Goal: Task Accomplishment & Management: Manage account settings

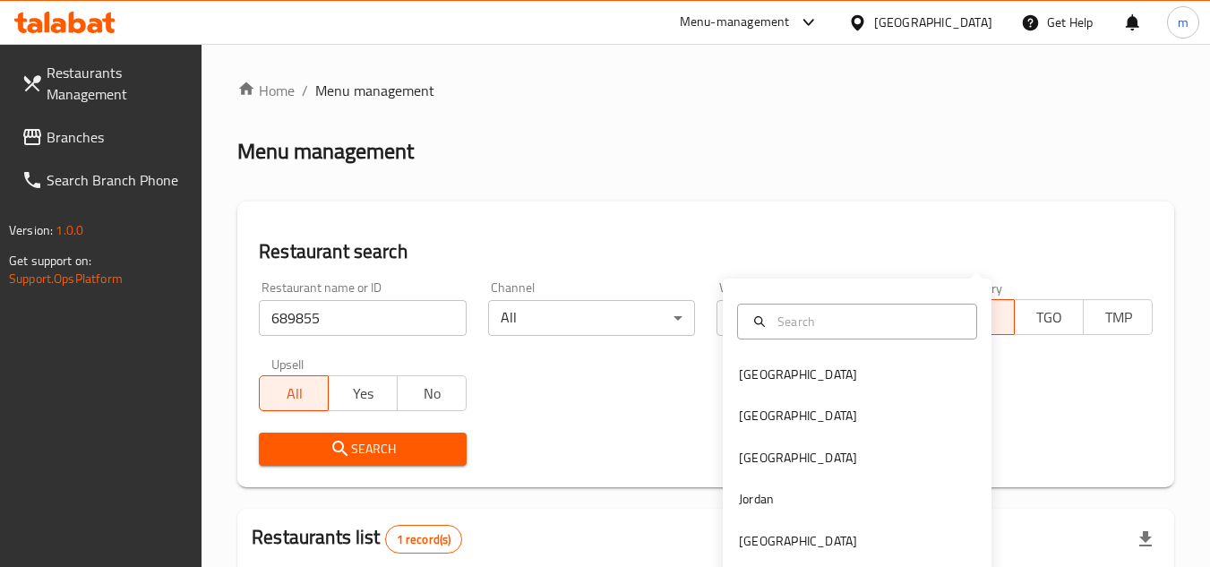
scroll to position [232, 0]
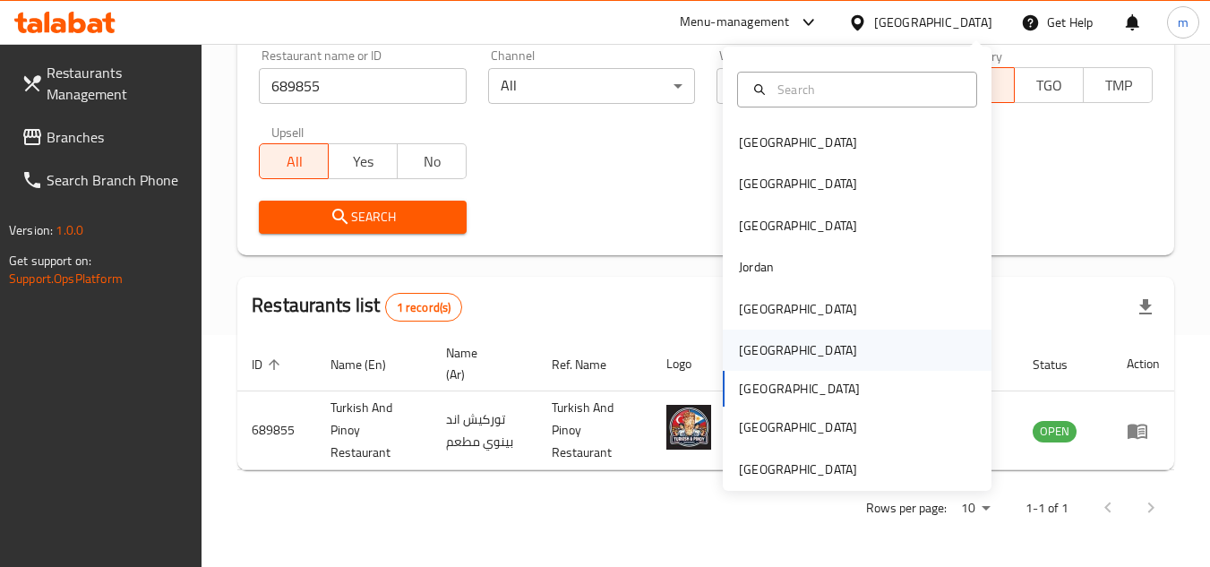
click at [772, 347] on div "Oman" at bounding box center [797, 350] width 147 height 41
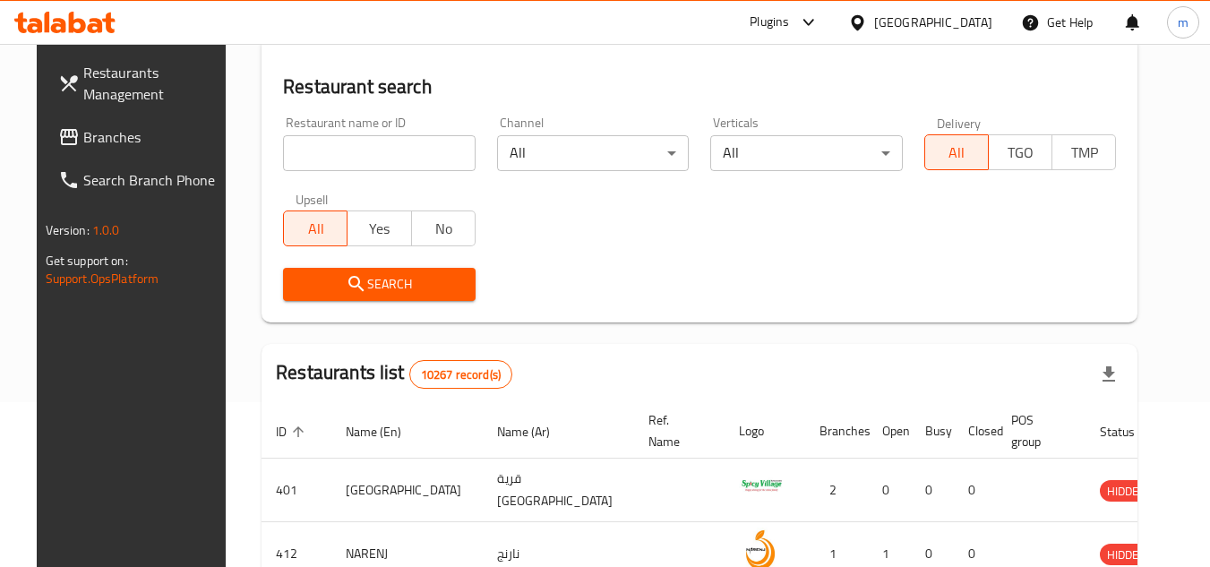
scroll to position [232, 0]
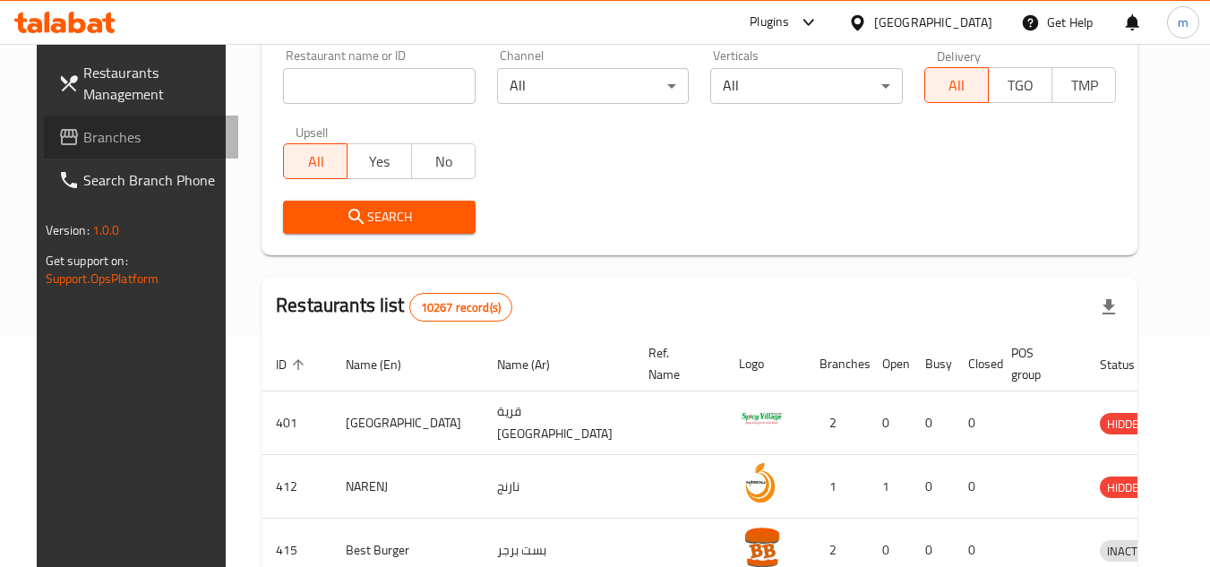
click at [85, 144] on span "Branches" at bounding box center [153, 136] width 141 height 21
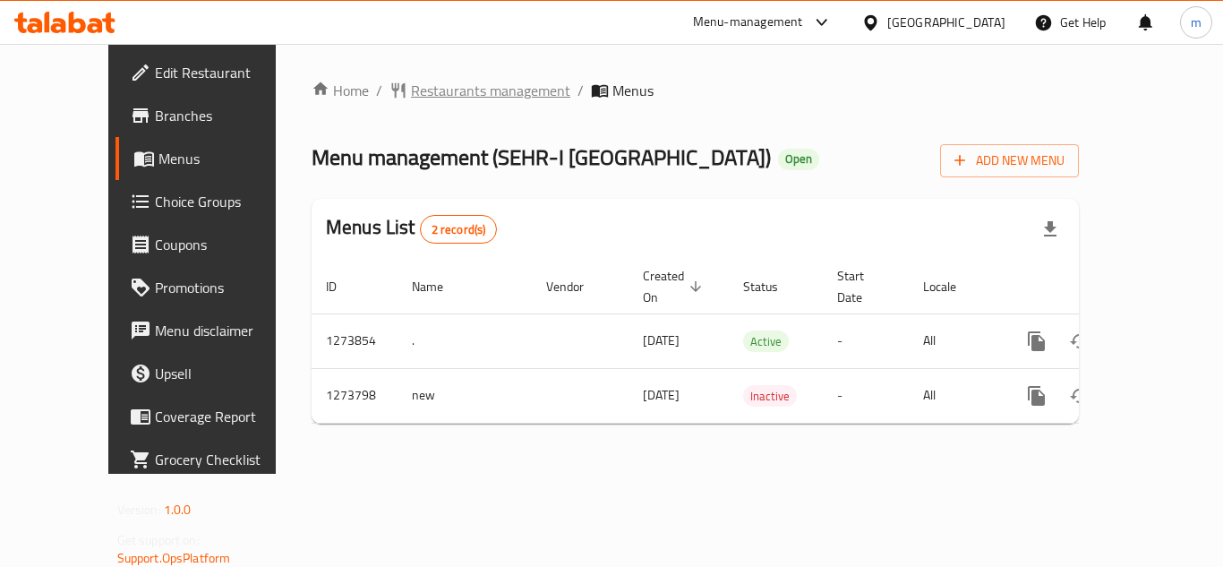
click at [411, 96] on span "Restaurants management" at bounding box center [490, 90] width 159 height 21
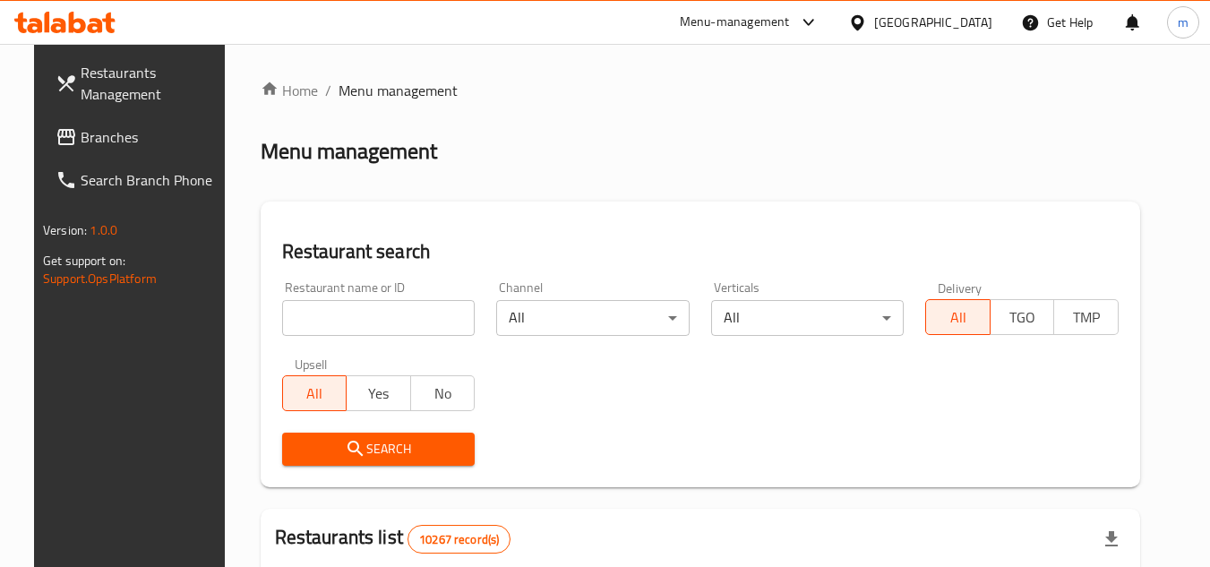
click at [387, 327] on input "search" at bounding box center [378, 318] width 193 height 36
paste input "690969"
type input "690969"
click at [409, 451] on span "Search" at bounding box center [378, 449] width 165 height 22
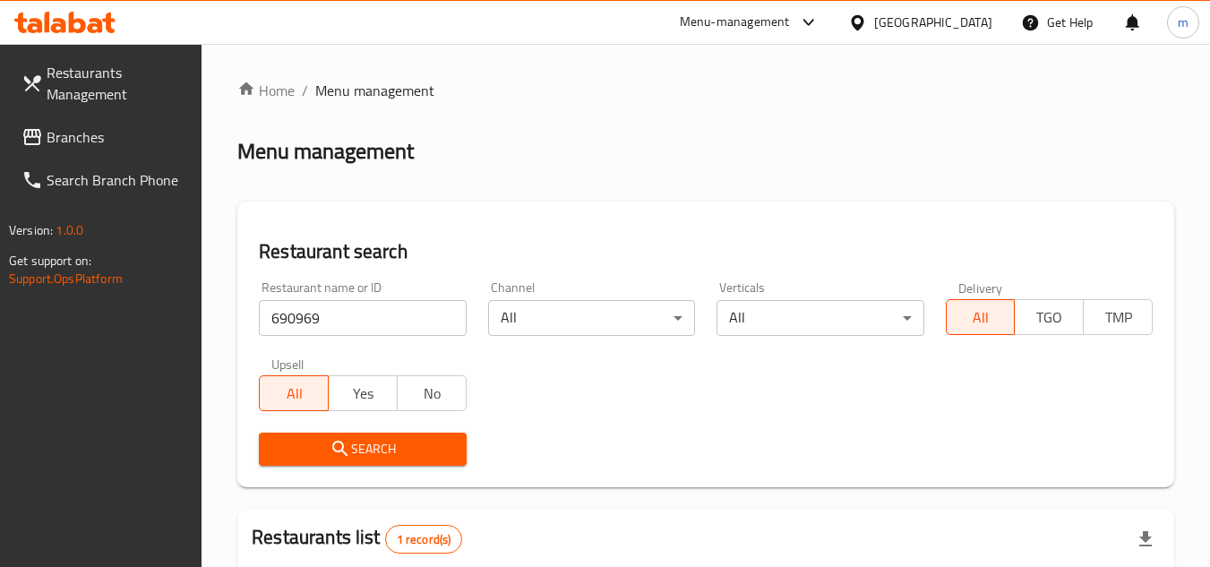
scroll to position [217, 0]
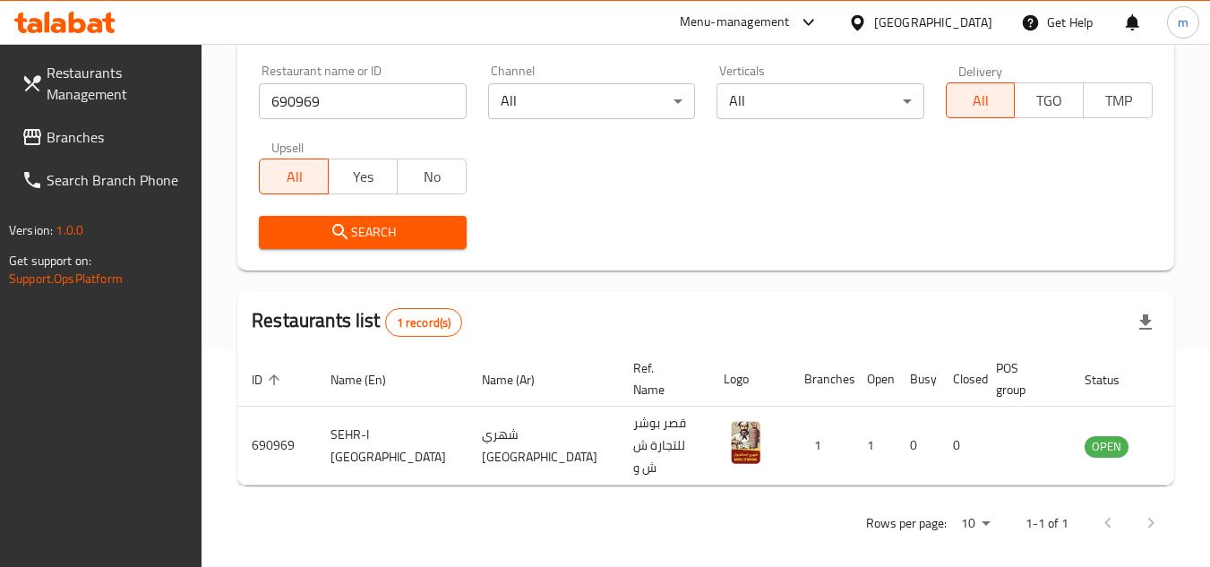
click at [874, 21] on div at bounding box center [861, 23] width 26 height 20
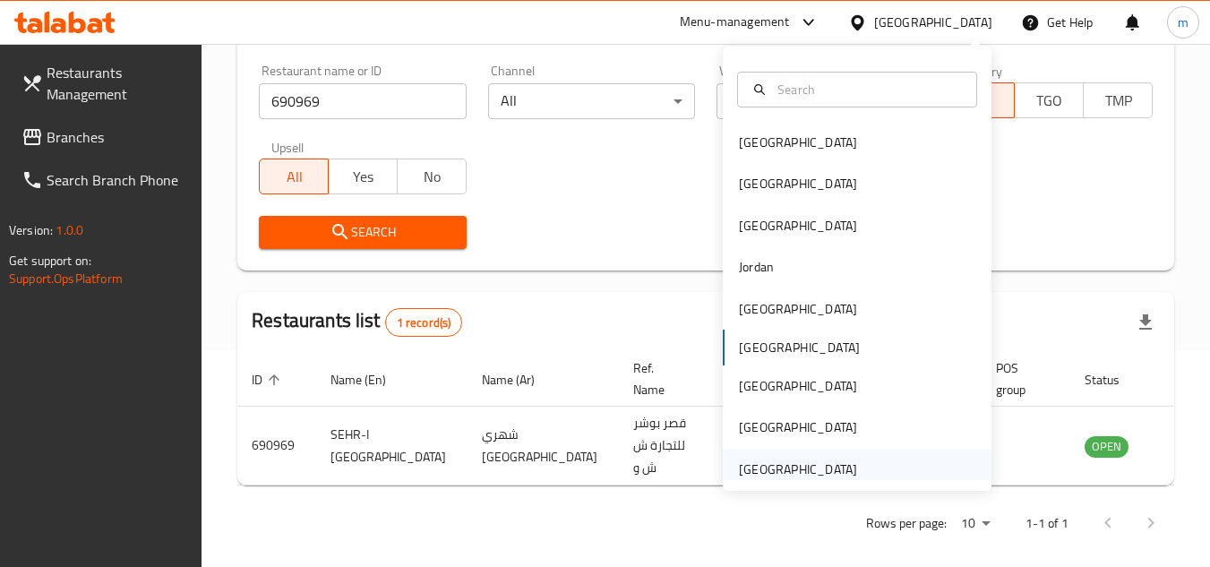
click at [807, 466] on div "[GEOGRAPHIC_DATA]" at bounding box center [798, 469] width 118 height 20
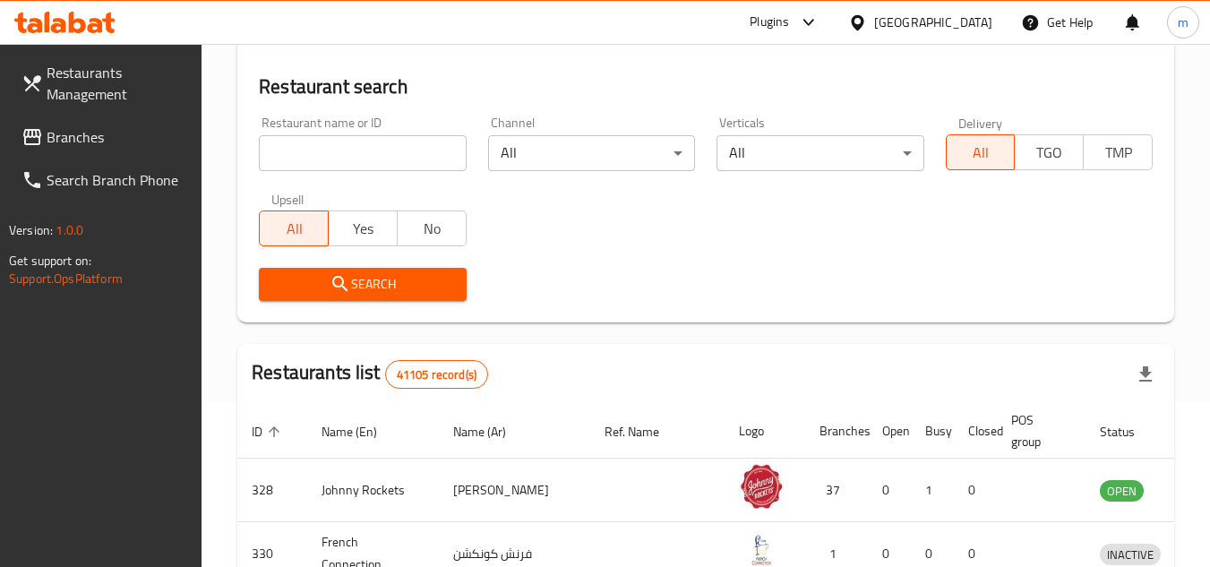
scroll to position [217, 0]
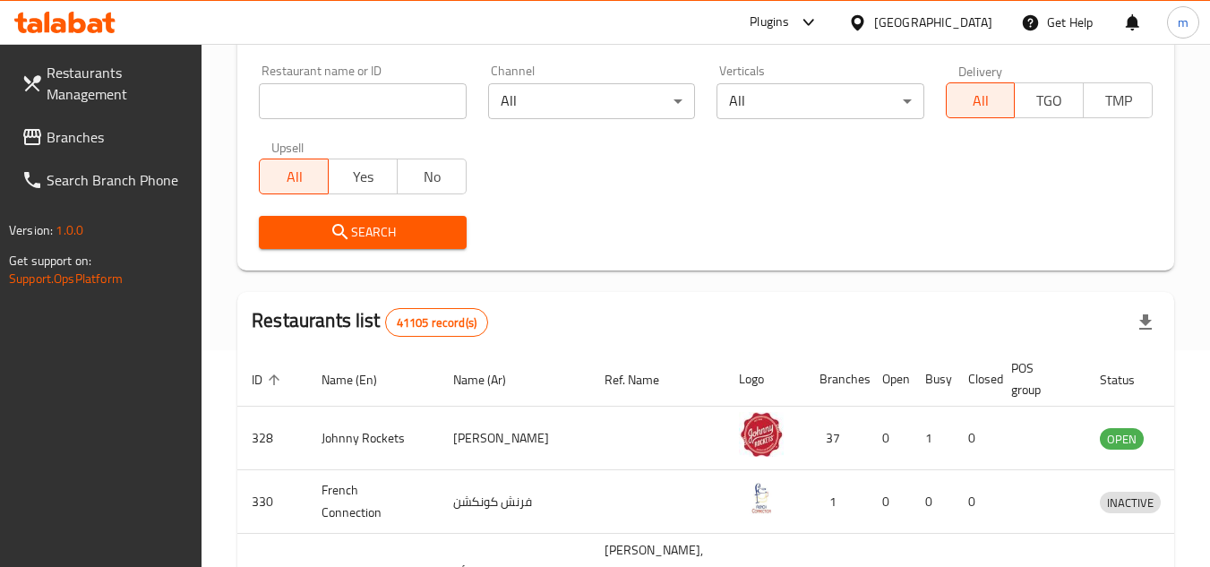
click at [103, 135] on span "Branches" at bounding box center [117, 136] width 141 height 21
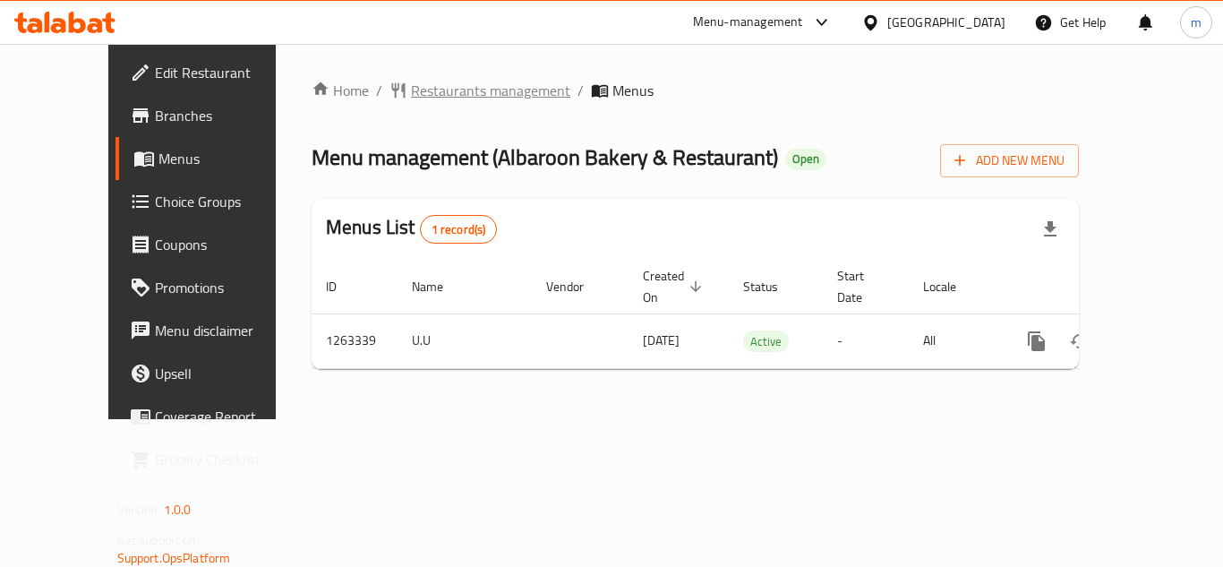
click at [411, 98] on span "Restaurants management" at bounding box center [490, 90] width 159 height 21
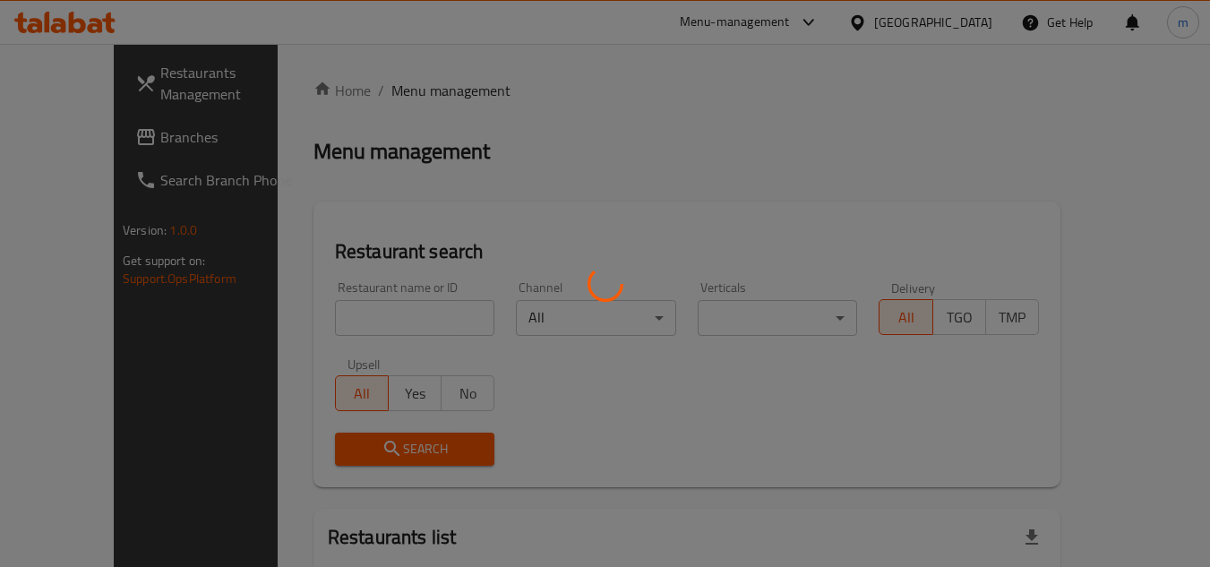
click at [376, 321] on div at bounding box center [605, 283] width 1210 height 567
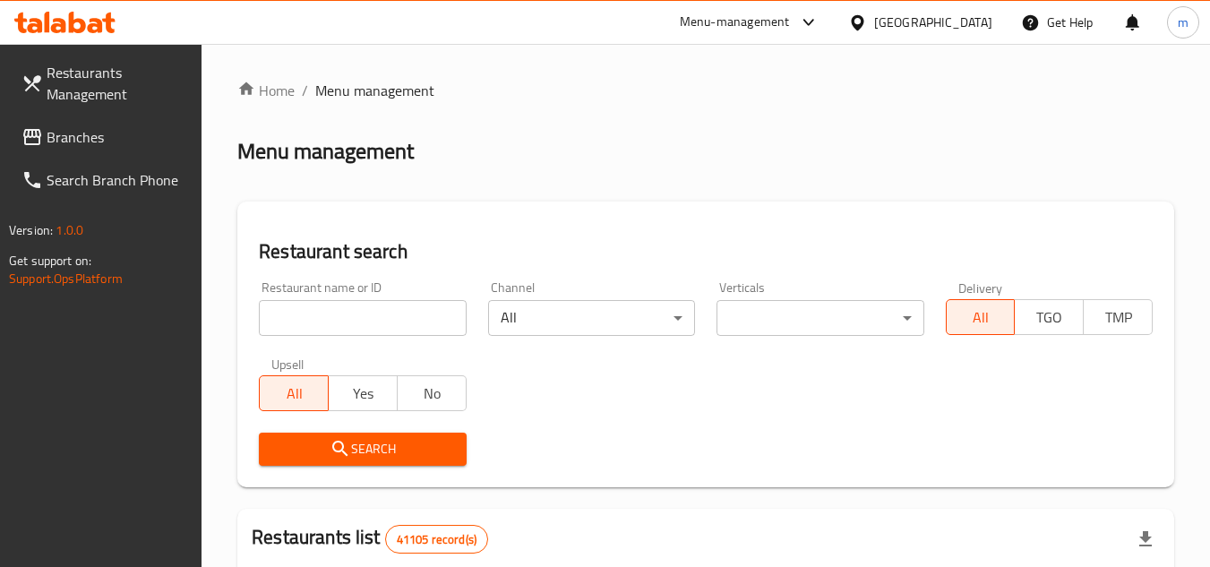
click at [376, 321] on input "search" at bounding box center [362, 318] width 207 height 36
paste input "685922"
type input "685922"
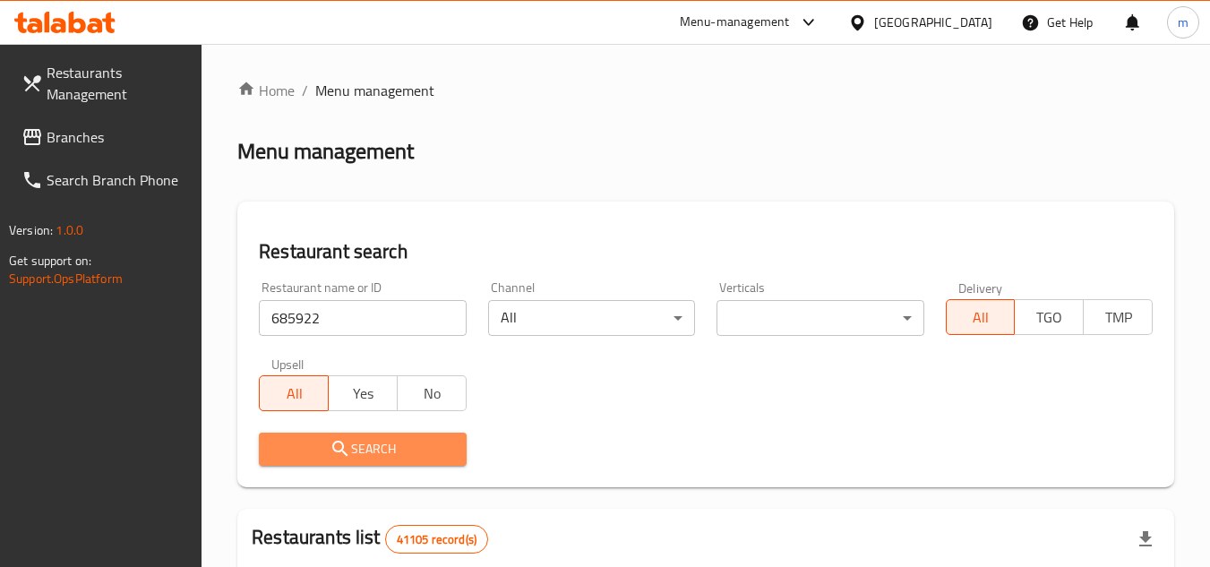
click at [366, 444] on span "Search" at bounding box center [362, 449] width 178 height 22
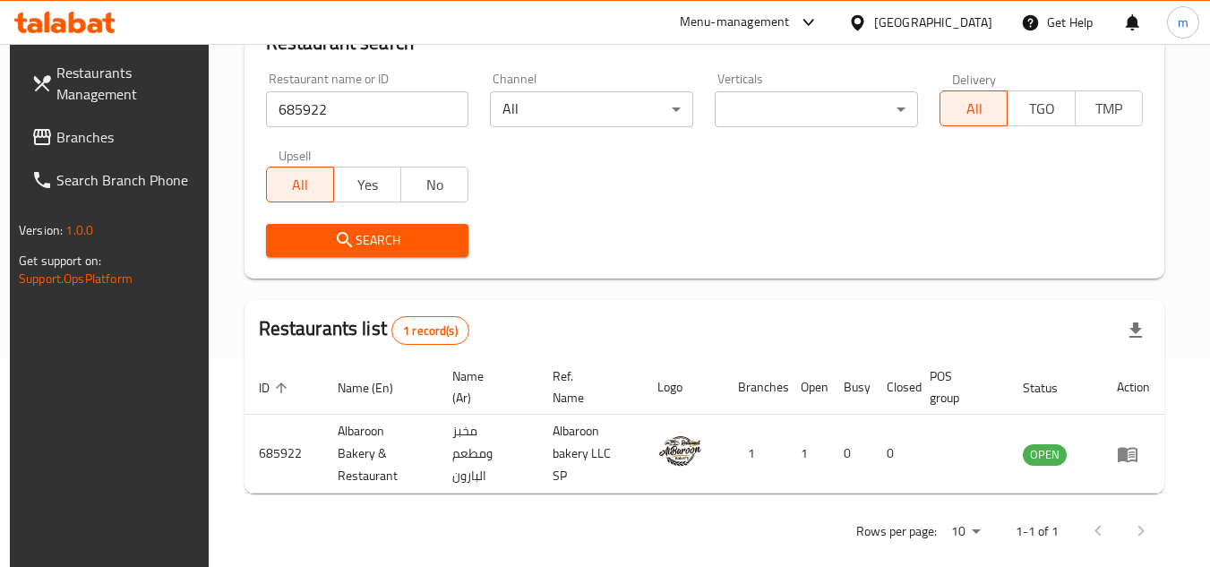
scroll to position [232, 0]
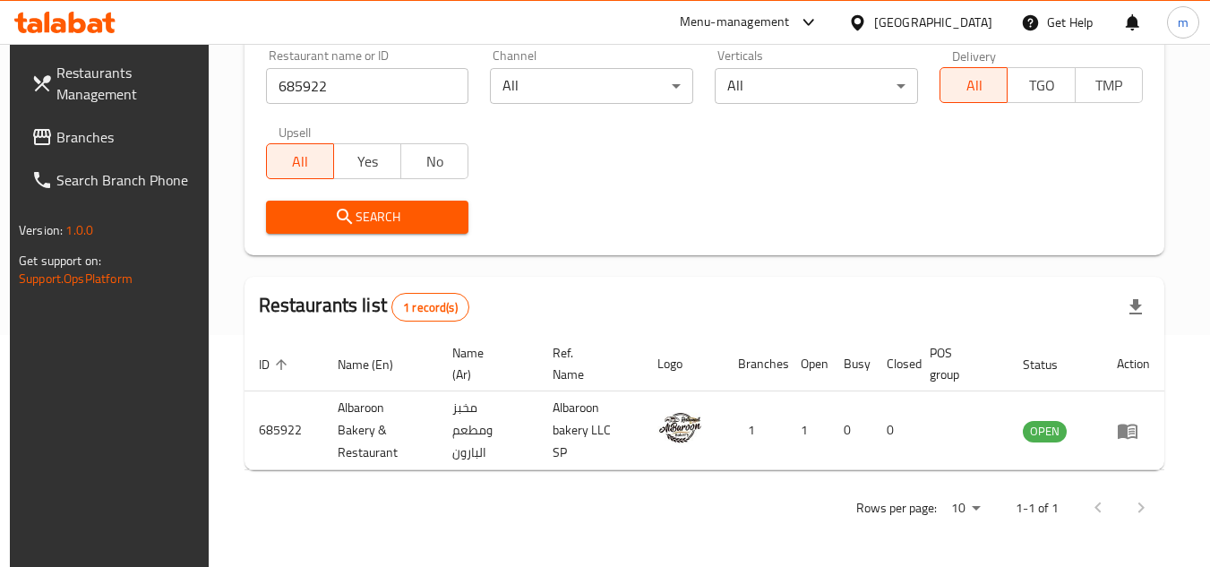
click at [113, 144] on span "Branches" at bounding box center [126, 136] width 141 height 21
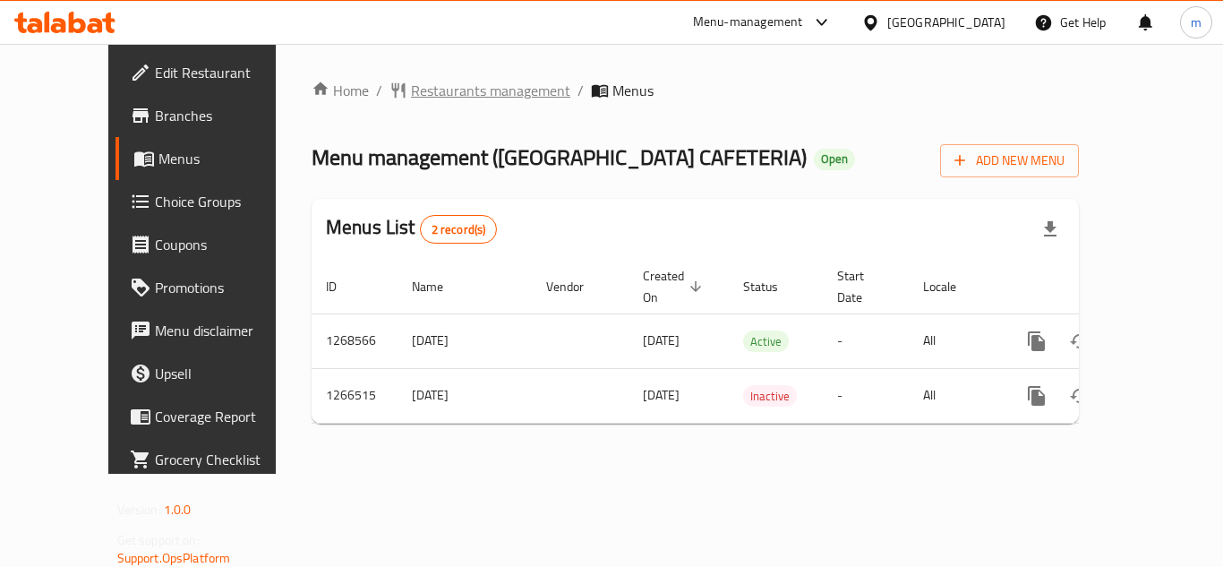
click at [455, 87] on span "Restaurants management" at bounding box center [490, 90] width 159 height 21
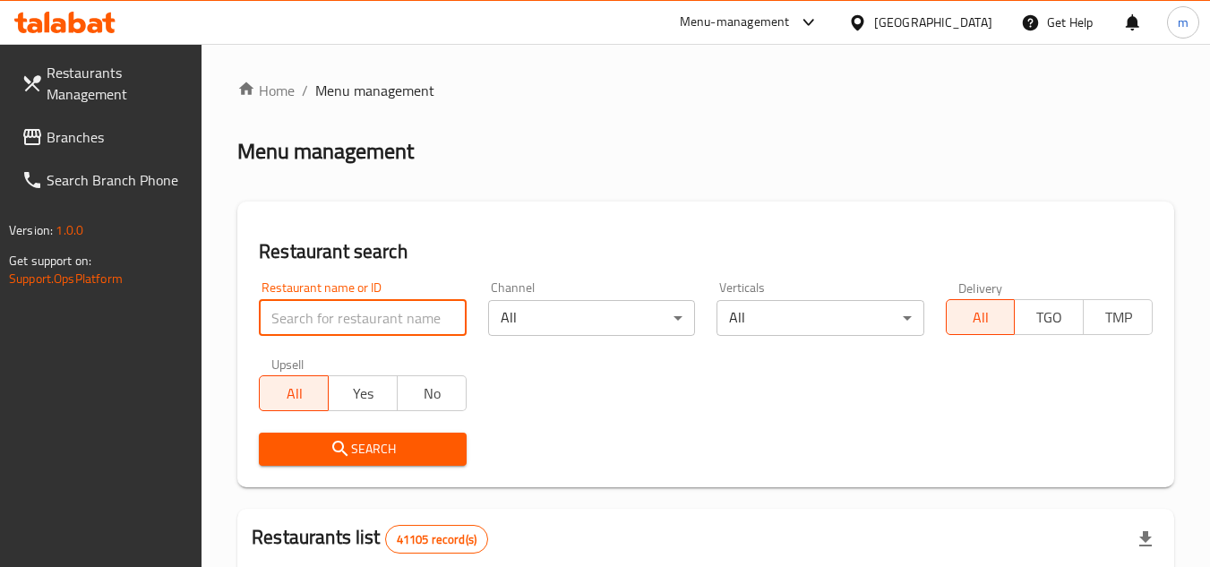
click at [384, 316] on input "search" at bounding box center [362, 318] width 207 height 36
paste input "687327"
type input "687327"
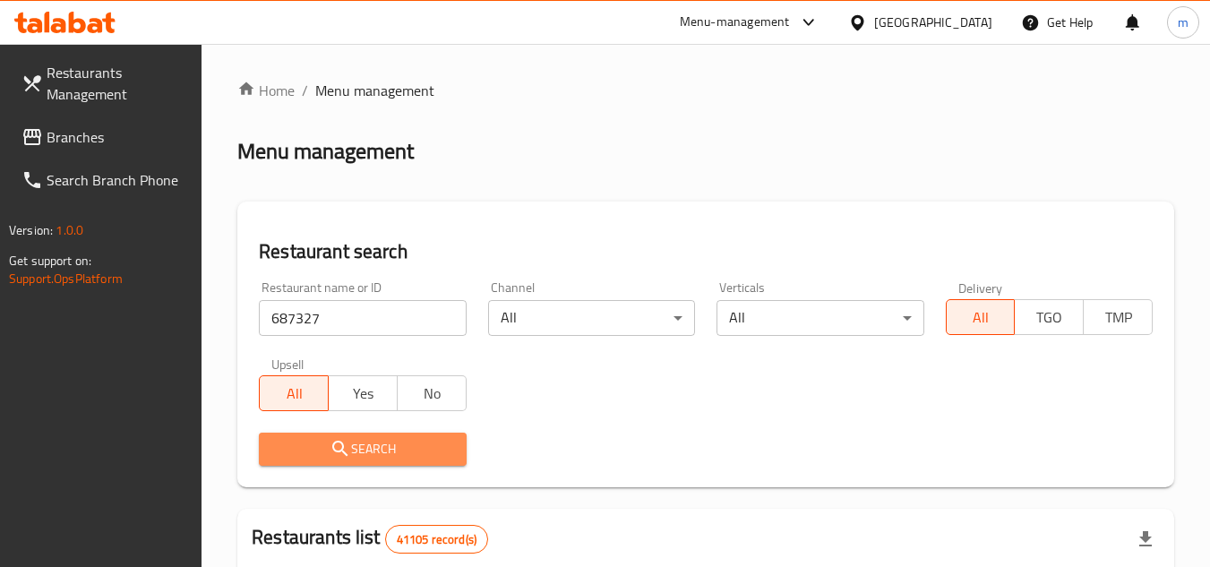
click at [345, 445] on icon "submit" at bounding box center [340, 448] width 21 height 21
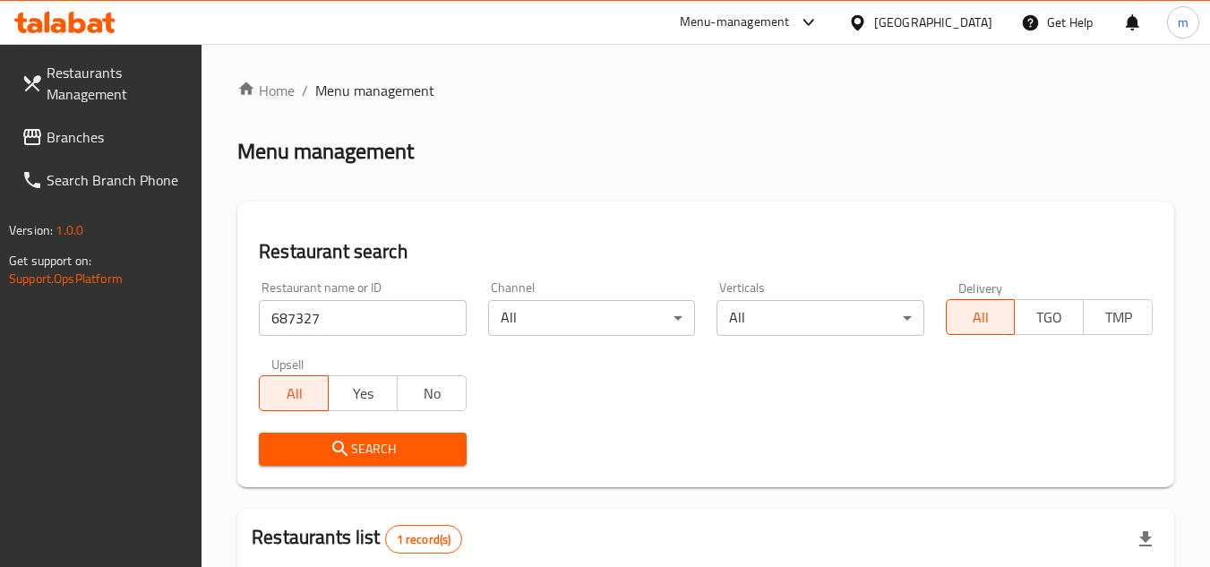
click at [858, 23] on icon at bounding box center [857, 22] width 19 height 19
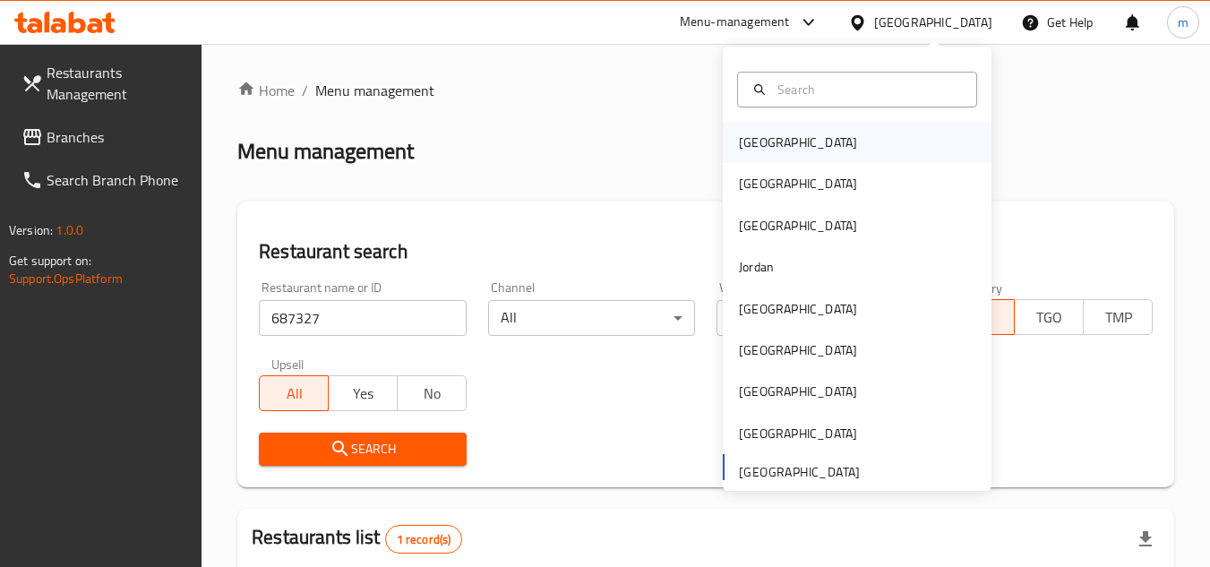
click at [748, 149] on div "Bahrain" at bounding box center [798, 143] width 118 height 20
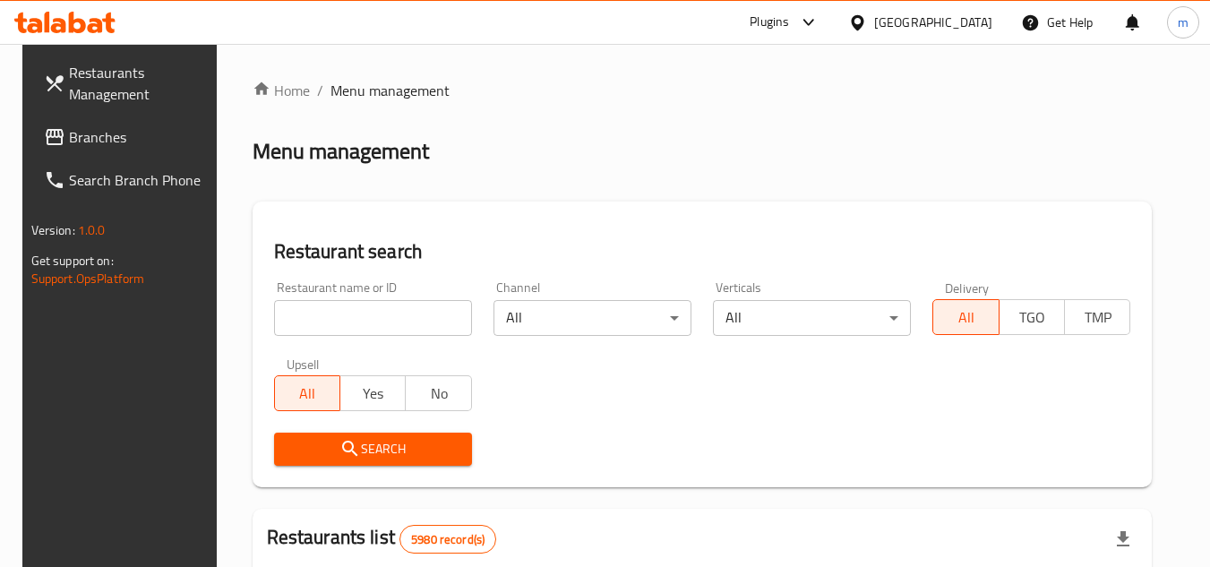
click at [103, 143] on span "Branches" at bounding box center [139, 136] width 141 height 21
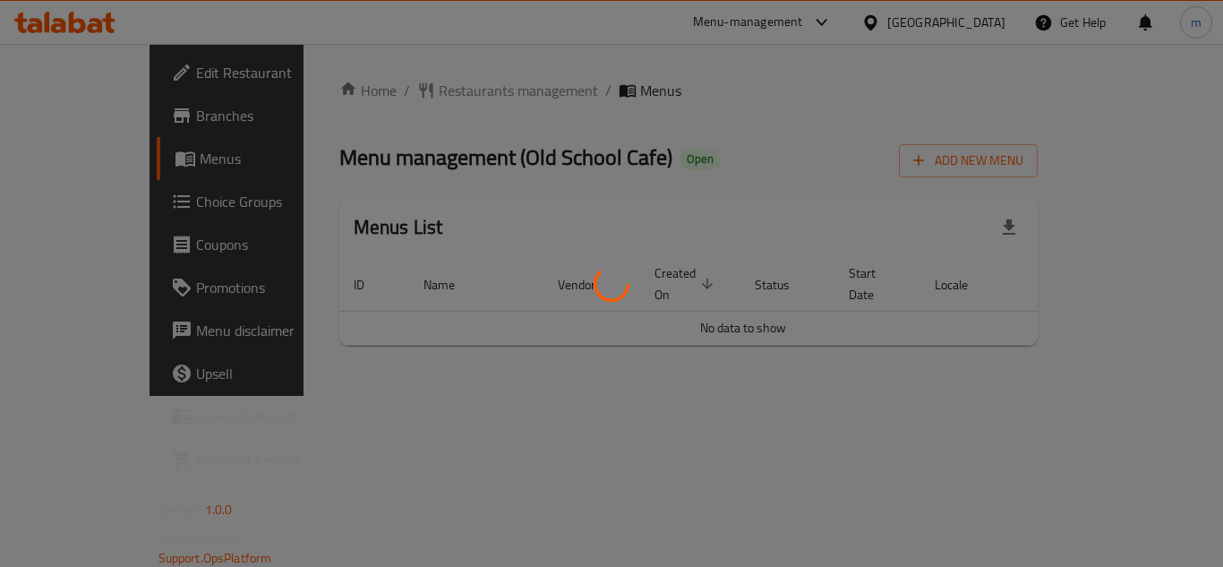
click at [433, 106] on div at bounding box center [611, 283] width 1223 height 567
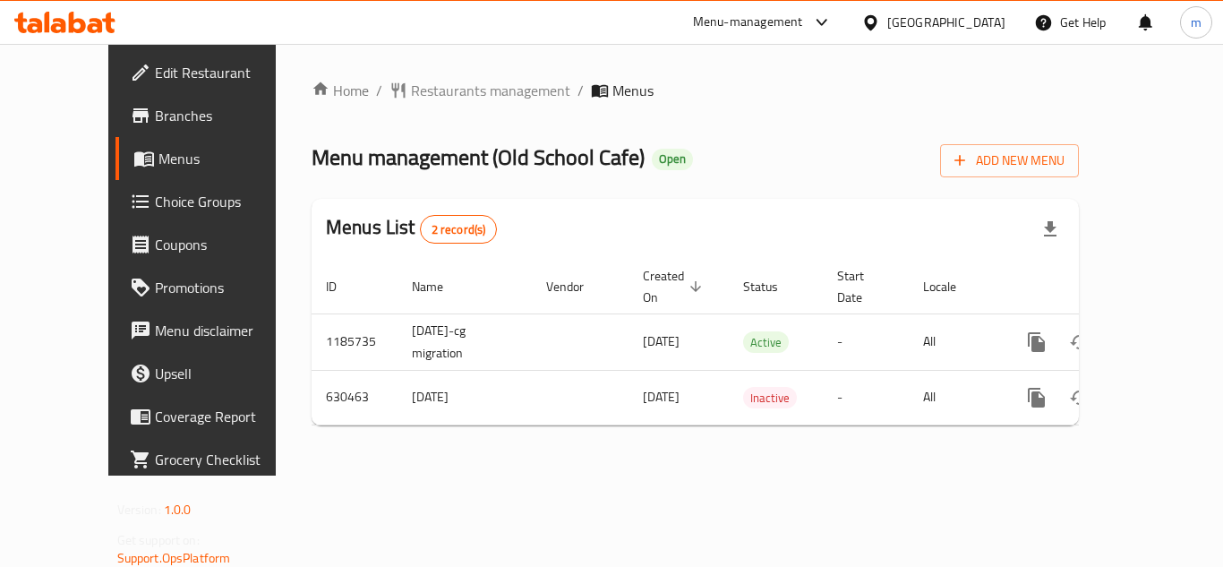
click at [529, 146] on span "Menu management ( Old School Cafe )" at bounding box center [478, 157] width 333 height 40
click at [411, 90] on span "Restaurants management" at bounding box center [490, 90] width 159 height 21
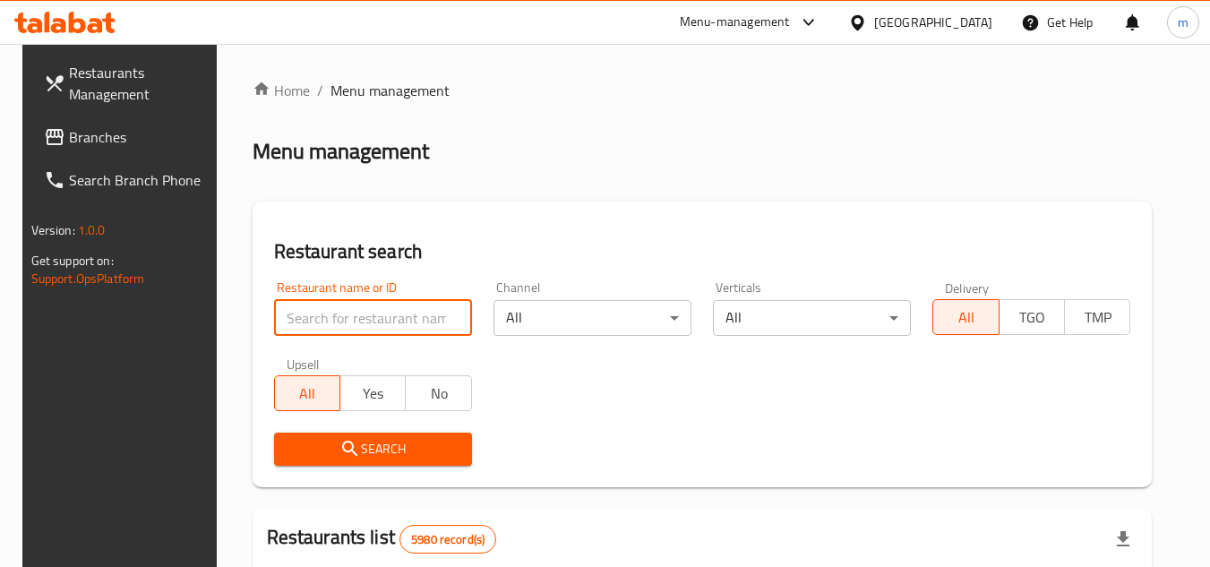
click at [331, 321] on input "search" at bounding box center [373, 318] width 198 height 36
paste input "/639596"
click at [278, 329] on input "/639596" at bounding box center [373, 318] width 198 height 36
type input "639596"
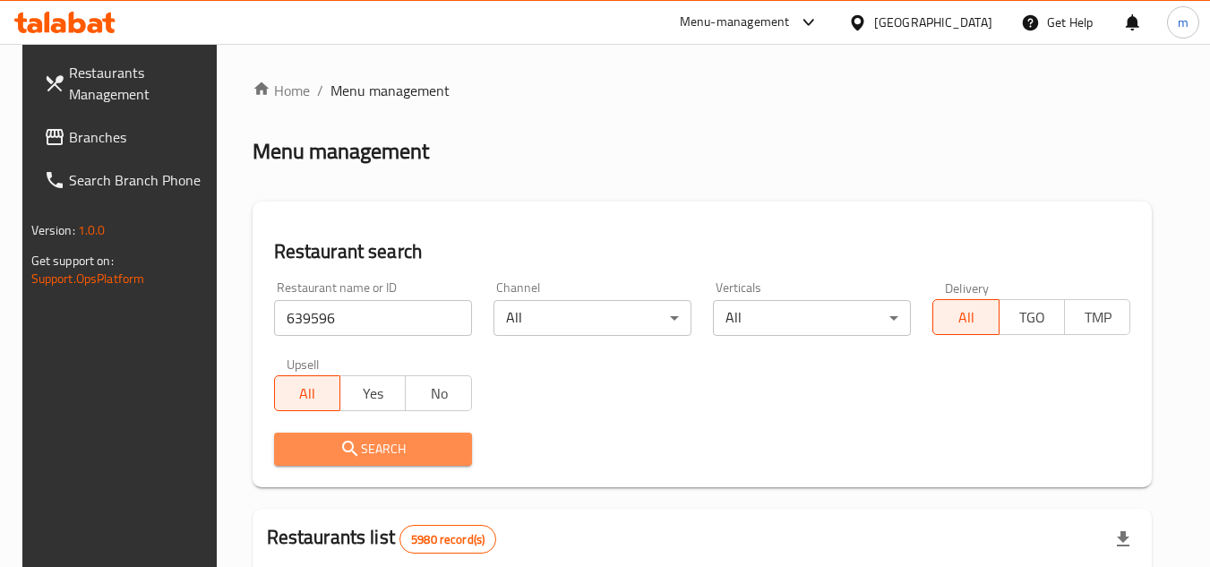
click at [370, 460] on button "Search" at bounding box center [373, 448] width 198 height 33
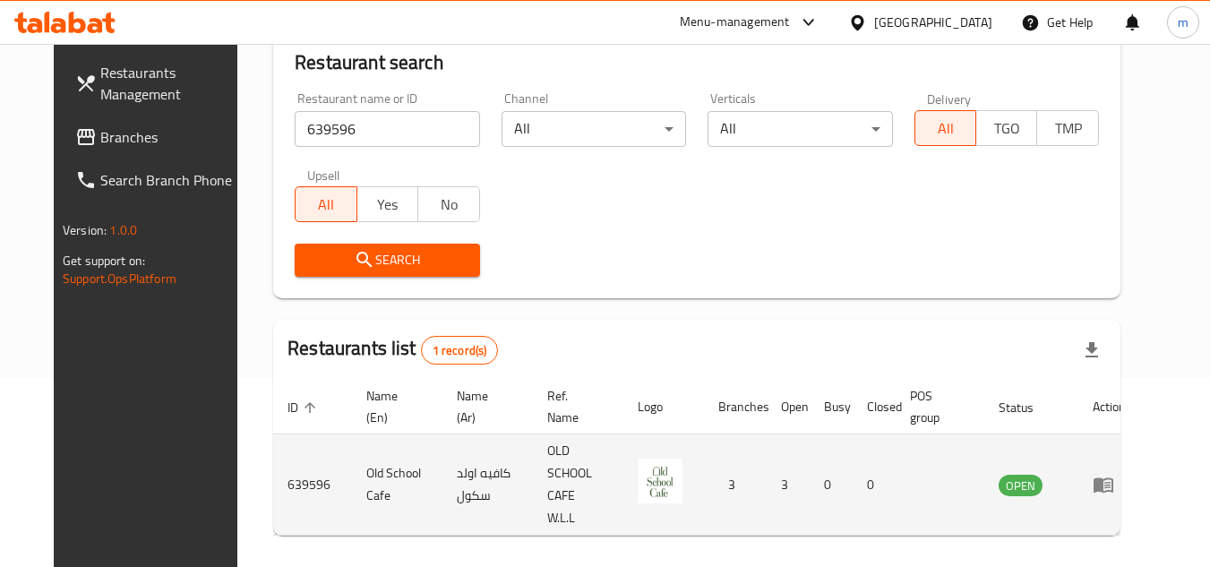
scroll to position [217, 0]
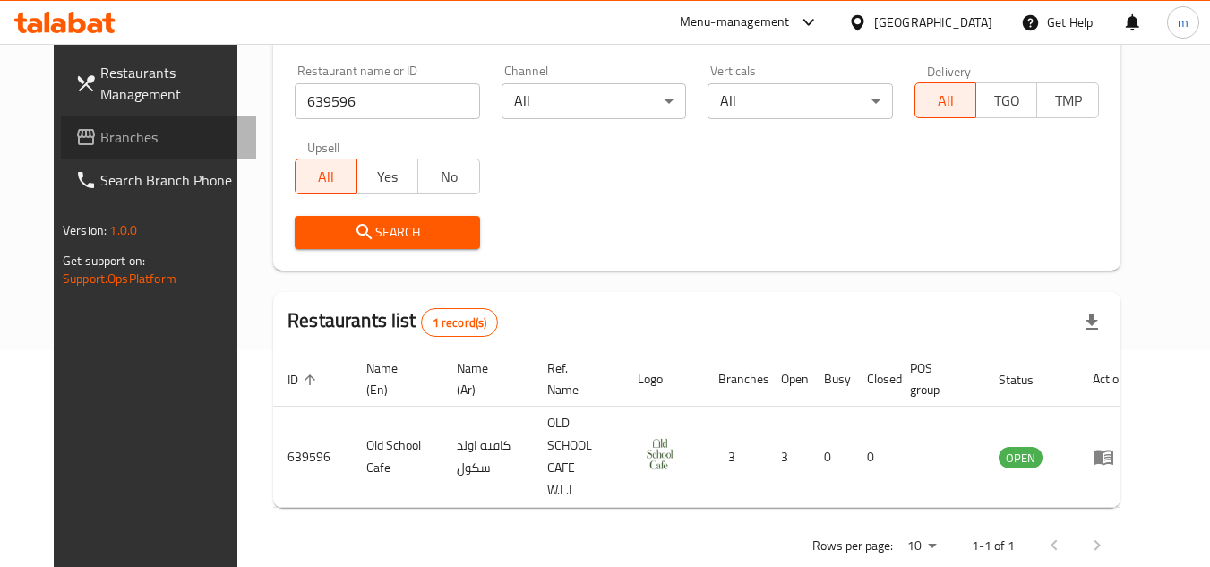
click at [100, 129] on span "Branches" at bounding box center [170, 136] width 141 height 21
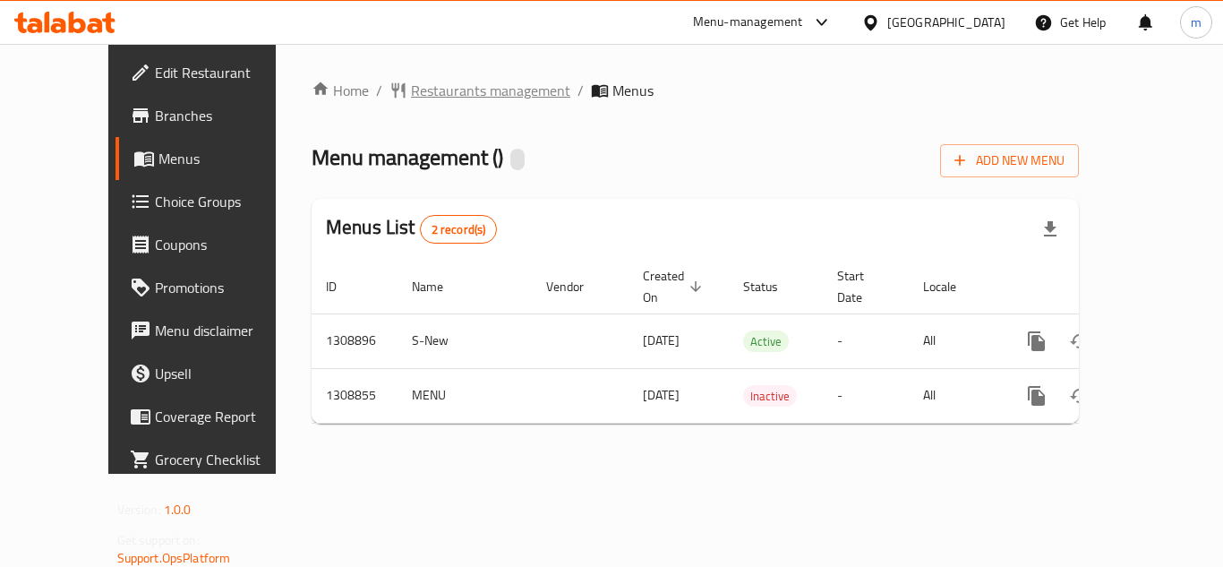
click at [468, 93] on span "Restaurants management" at bounding box center [490, 90] width 159 height 21
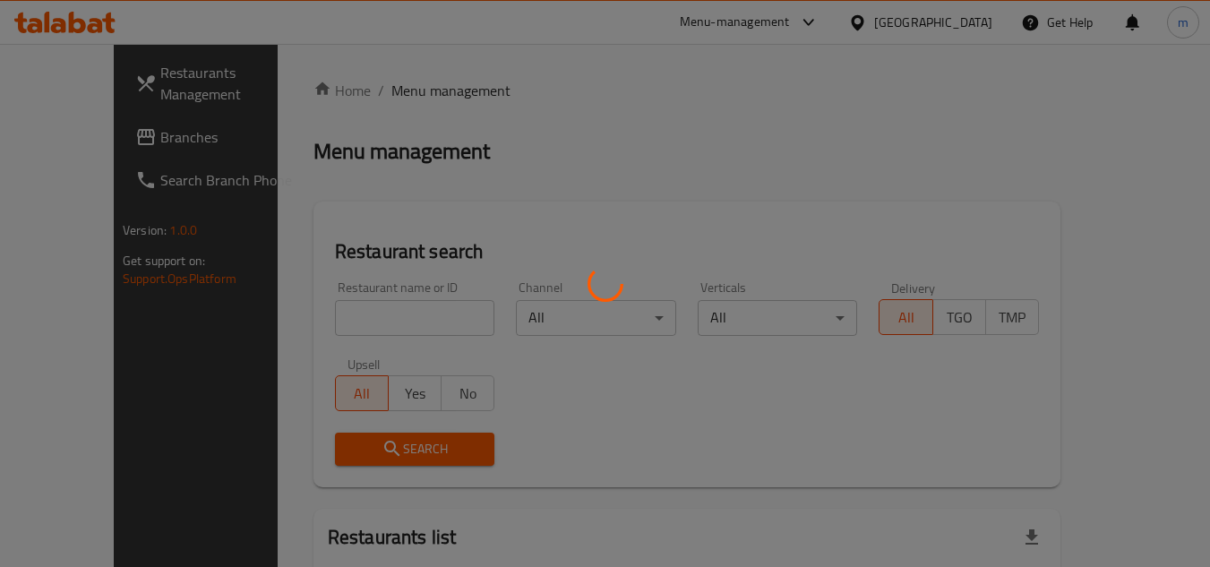
click at [395, 324] on div at bounding box center [605, 283] width 1210 height 567
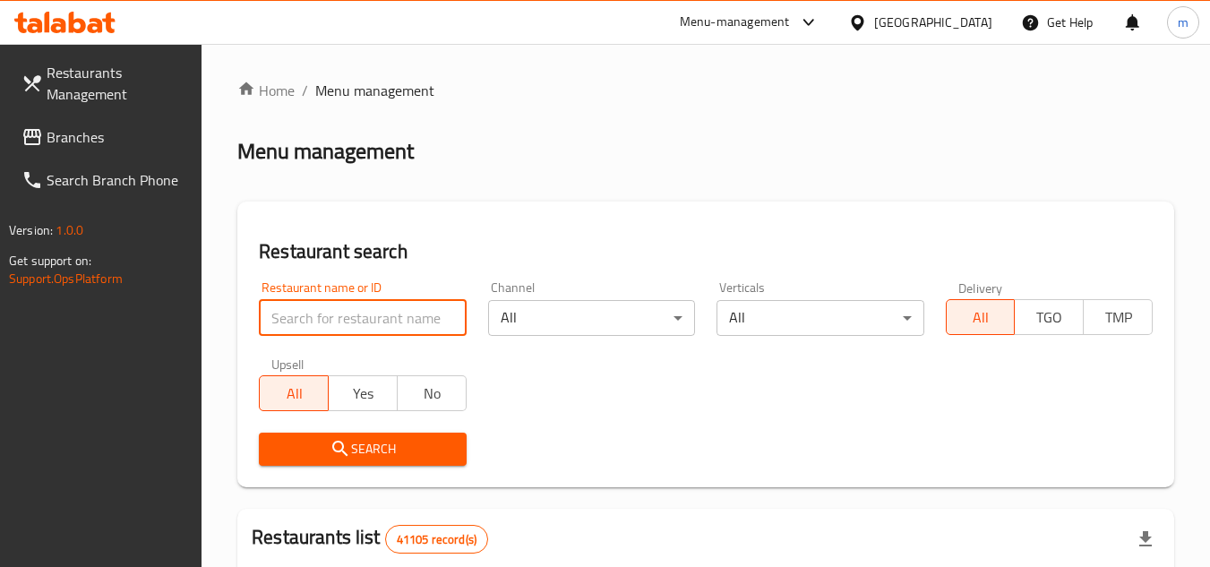
click at [395, 324] on input "search" at bounding box center [362, 318] width 207 height 36
paste input "704898"
type input "704898"
click at [362, 452] on span "Search" at bounding box center [362, 449] width 178 height 22
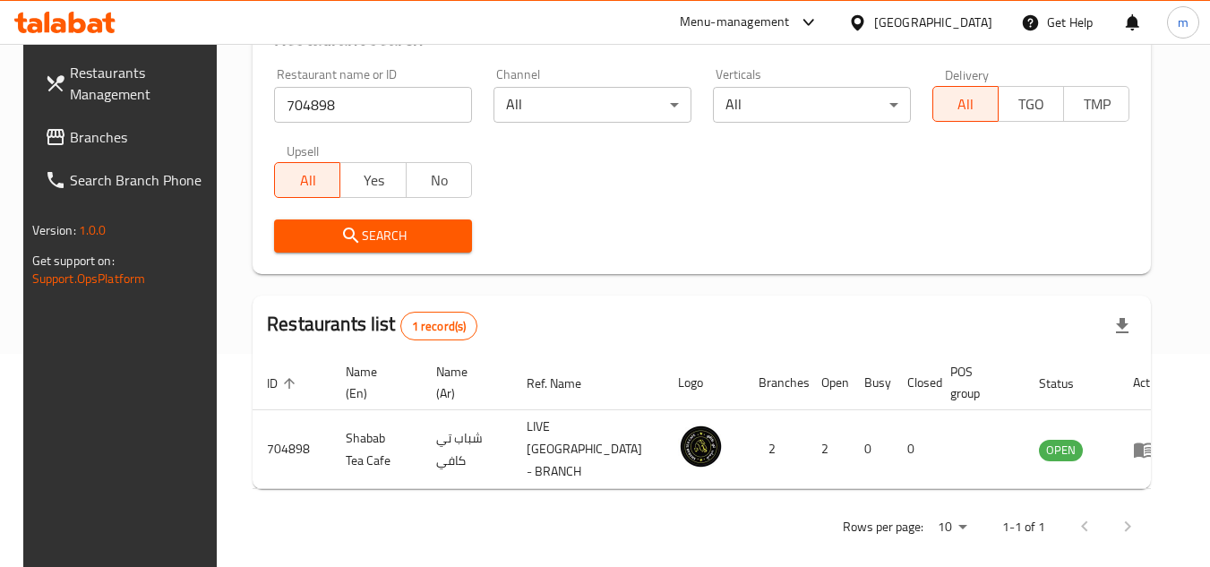
scroll to position [217, 0]
